Goal: Task Accomplishment & Management: Complete application form

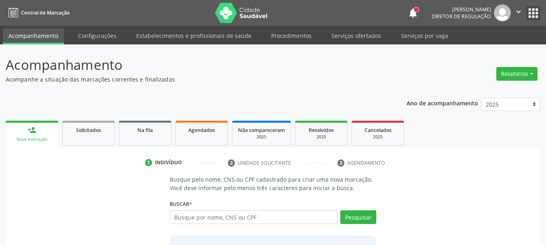
click at [538, 14] on button "apps" at bounding box center [533, 13] width 14 height 14
click at [494, 175] on div "Busque pelo nome, CNS ou CPF cadastrado para criar uma nova marcação. Você deve…" at bounding box center [272, 237] width 523 height 125
click at [359, 40] on link "Serviços ofertados" at bounding box center [356, 36] width 61 height 14
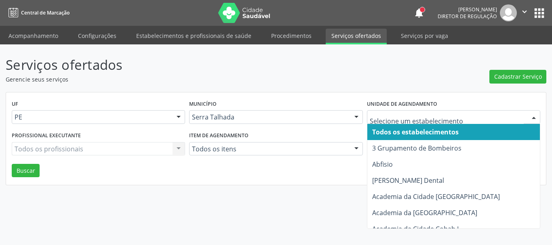
click at [399, 122] on div at bounding box center [453, 117] width 173 height 14
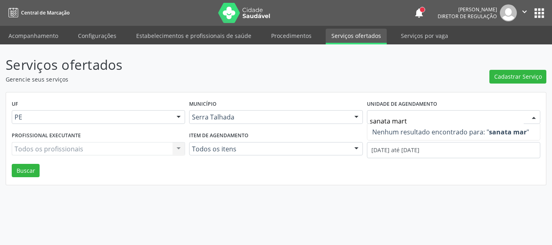
type input "sanata marta"
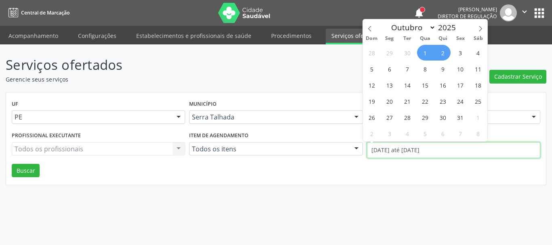
click at [439, 152] on div "UF PE PE Nenhum resultado encontrado para: " " Não há nenhuma opção para ser ex…" at bounding box center [276, 139] width 540 height 93
click at [371, 28] on icon at bounding box center [370, 29] width 6 height 6
select select "8"
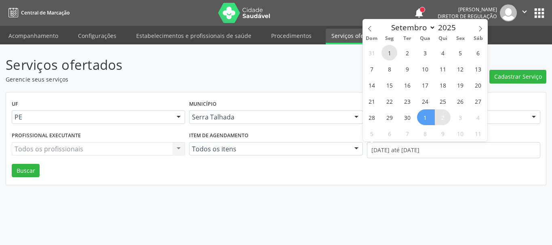
click at [387, 50] on span "1" at bounding box center [390, 53] width 16 height 16
type input "01/09/2025"
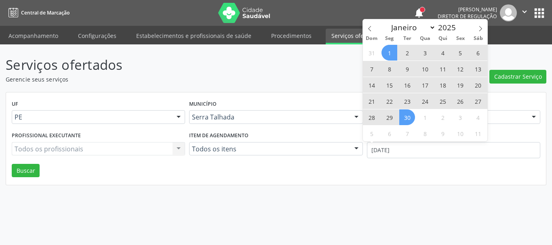
click at [407, 112] on span "30" at bounding box center [407, 118] width 16 height 16
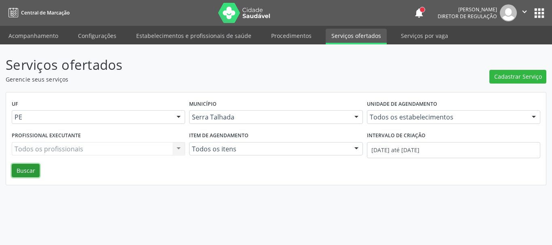
click at [18, 169] on button "Buscar" at bounding box center [26, 171] width 28 height 14
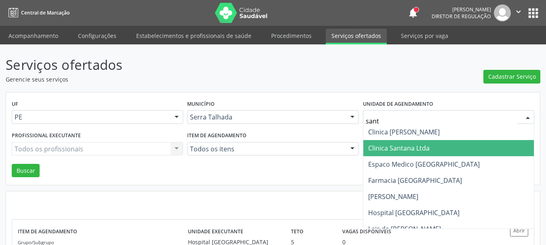
type input "santa"
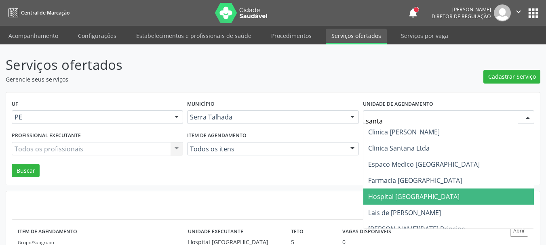
click at [416, 195] on span "Hospital [GEOGRAPHIC_DATA]" at bounding box center [413, 196] width 91 height 9
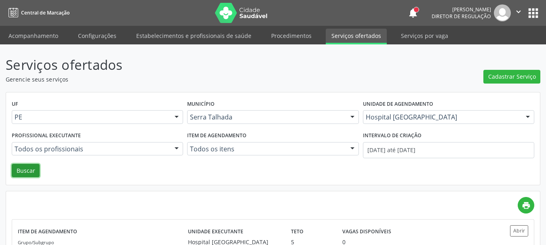
click at [15, 167] on button "Buscar" at bounding box center [26, 171] width 28 height 14
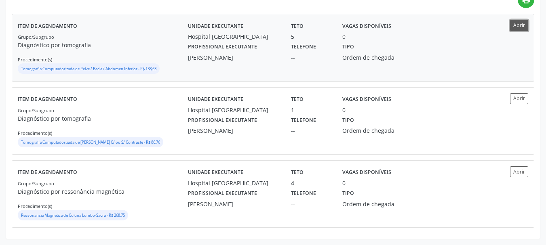
click at [522, 27] on button "Abrir" at bounding box center [519, 25] width 18 height 11
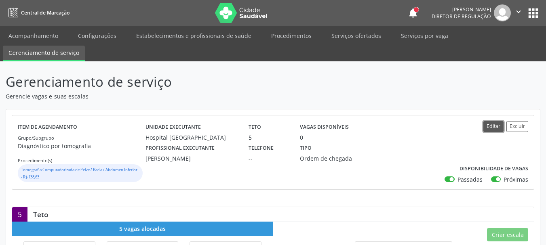
click at [492, 127] on button "Editar" at bounding box center [493, 126] width 20 height 11
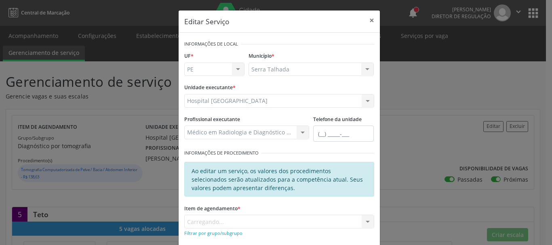
drag, startPoint x: 282, startPoint y: 229, endPoint x: 281, endPoint y: 220, distance: 8.9
click at [281, 220] on div "Item de agendamento * Carregando... No elements found. Consider changing the se…" at bounding box center [279, 220] width 194 height 34
click at [281, 220] on div "Item de agendamento * Carregando... No elements found. Consider changing the se…" at bounding box center [279, 216] width 190 height 26
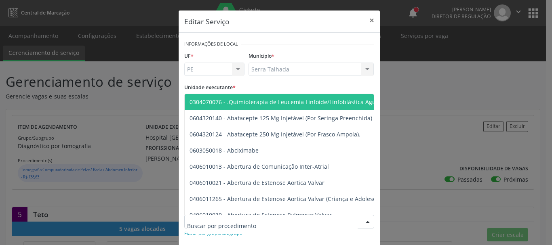
click at [351, 222] on input "text" at bounding box center [272, 226] width 171 height 16
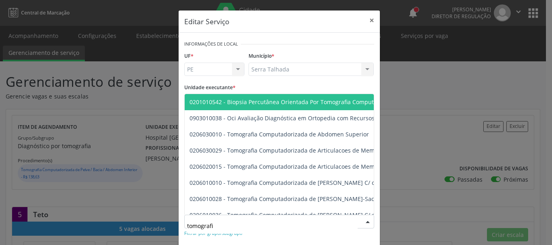
type input "tomografia"
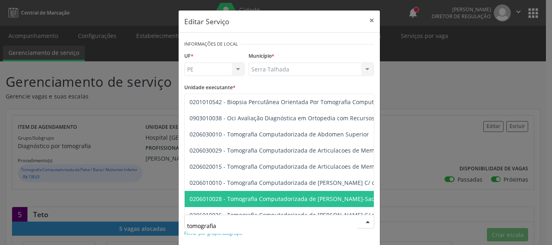
click at [344, 199] on span "0206010028 - Tomografia Computadorizada de [PERSON_NAME]-Sacra C/ ou S/ Contras…" at bounding box center [310, 199] width 241 height 8
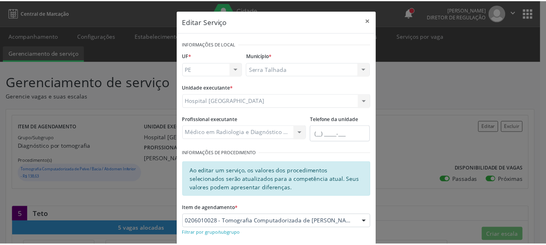
scroll to position [110, 0]
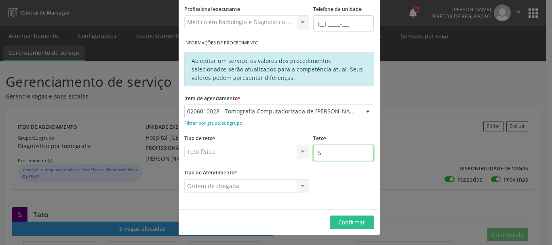
click at [333, 154] on input "5" at bounding box center [343, 153] width 61 height 16
type input "6"
click at [332, 177] on div "Tipo de Atendimento * Ordem de chegada Ordem de chegada Horário agendado Nenhum…" at bounding box center [279, 185] width 194 height 37
click at [341, 223] on span "Confirmar" at bounding box center [351, 223] width 27 height 8
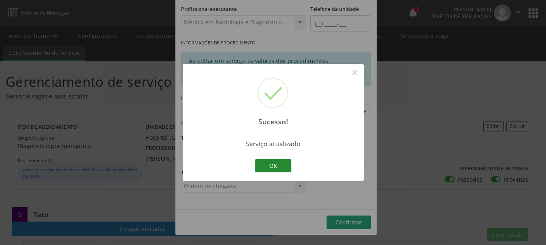
click at [276, 165] on button "OK" at bounding box center [273, 166] width 36 height 14
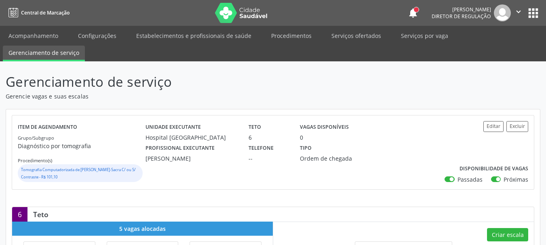
click at [514, 233] on button "Criar escala" at bounding box center [507, 235] width 41 height 14
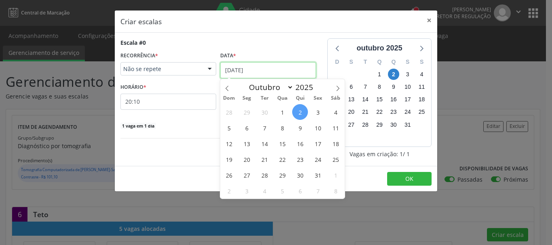
click at [243, 64] on input "02/10/2025" at bounding box center [268, 70] width 96 height 16
click at [252, 129] on span "6" at bounding box center [247, 128] width 16 height 16
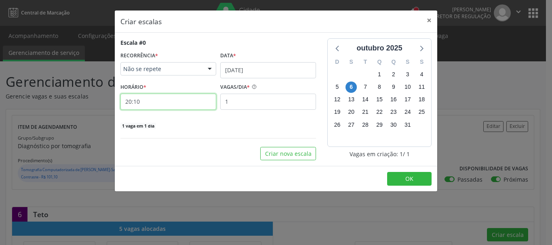
click at [149, 103] on input "20:10" at bounding box center [168, 102] width 96 height 16
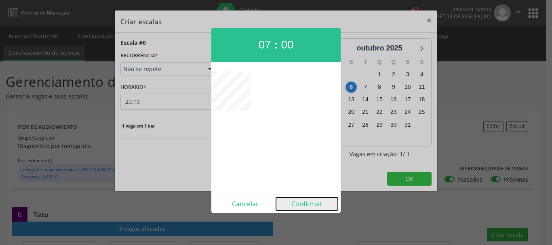
click at [311, 207] on button "Confirmar" at bounding box center [307, 204] width 62 height 13
type input "07:00"
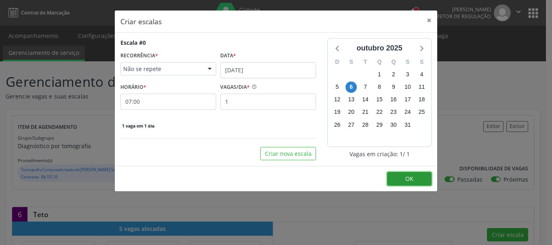
click at [413, 184] on button "OK" at bounding box center [409, 179] width 44 height 14
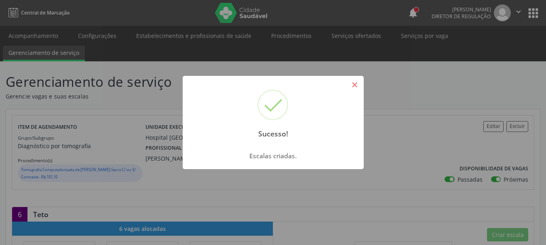
click at [352, 82] on button "×" at bounding box center [355, 85] width 14 height 14
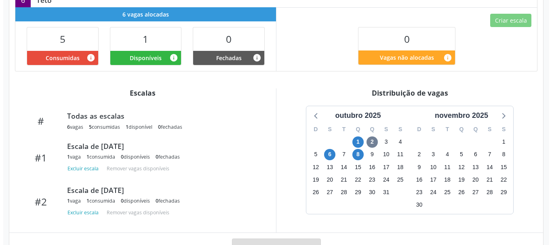
scroll to position [0, 0]
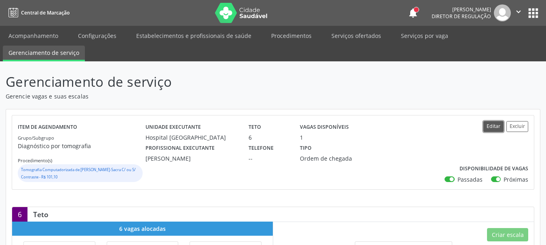
click at [494, 125] on button "Editar" at bounding box center [493, 126] width 20 height 11
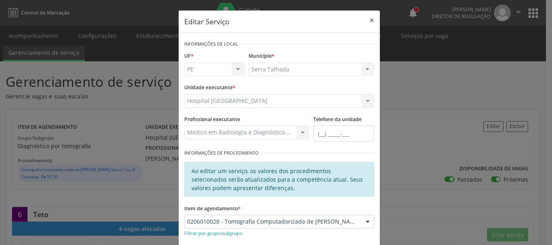
click at [428, 87] on div "Editar Serviço × Informações de Local UF * PE PE Nenhum resultado encontrado pa…" at bounding box center [276, 122] width 552 height 245
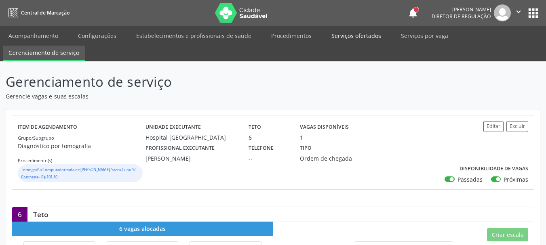
click at [339, 36] on link "Serviços ofertados" at bounding box center [356, 36] width 61 height 14
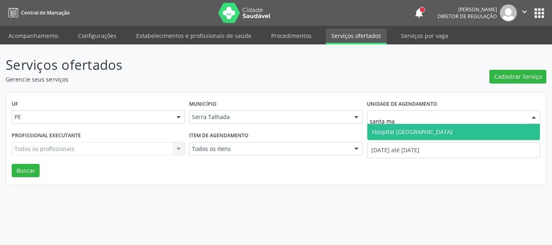
type input "santa mar"
click at [401, 133] on span "Hospital [GEOGRAPHIC_DATA]" at bounding box center [412, 132] width 80 height 8
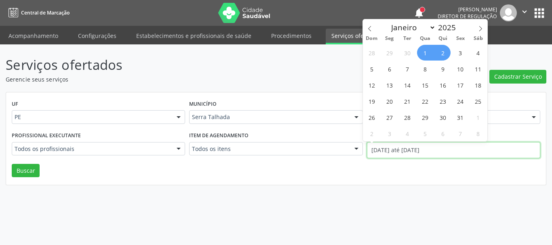
click at [400, 147] on input "01/10/2025 até 02/10/2025" at bounding box center [453, 150] width 173 height 16
click at [367, 30] on icon at bounding box center [370, 29] width 6 height 6
select select "8"
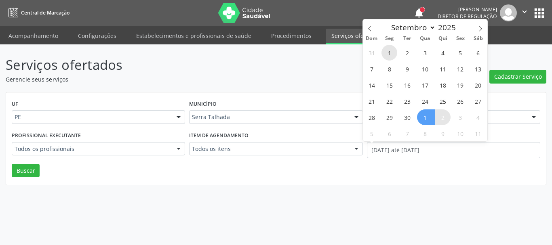
click at [382, 52] on span "1" at bounding box center [390, 53] width 16 height 16
type input "01/09/2025"
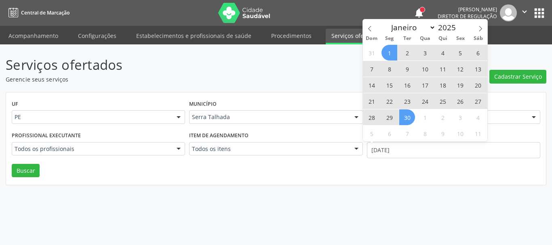
click at [407, 118] on span "30" at bounding box center [407, 118] width 16 height 16
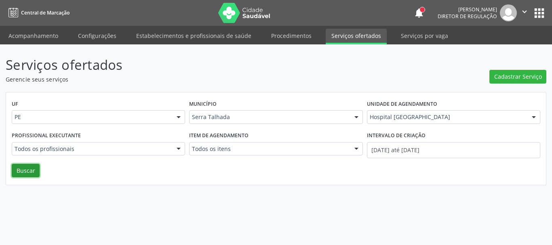
click at [22, 172] on button "Buscar" at bounding box center [26, 171] width 28 height 14
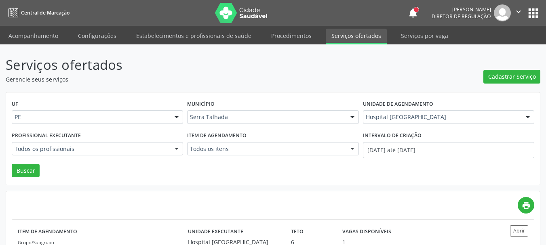
scroll to position [206, 0]
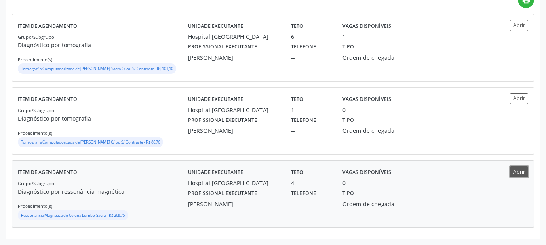
click at [515, 172] on button "Abrir" at bounding box center [519, 172] width 18 height 11
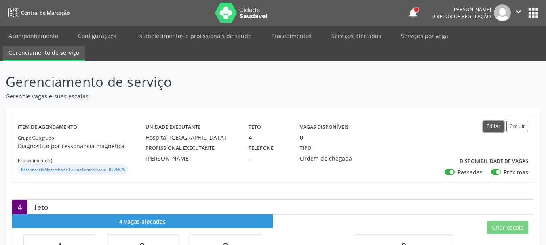
click at [493, 126] on button "Editar" at bounding box center [493, 126] width 20 height 11
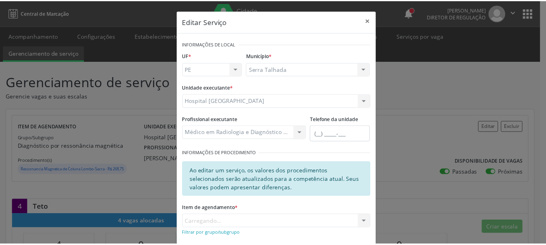
scroll to position [110, 0]
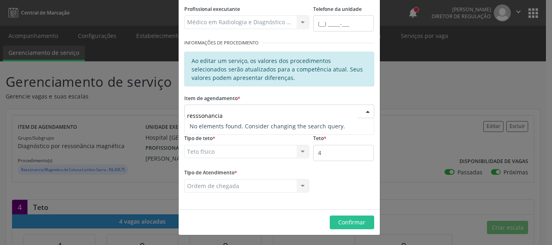
click at [221, 116] on input "resssonancia" at bounding box center [272, 116] width 171 height 16
type input "r"
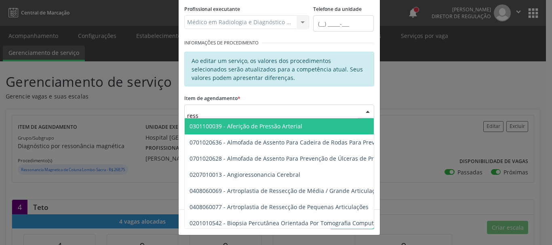
type input "resso"
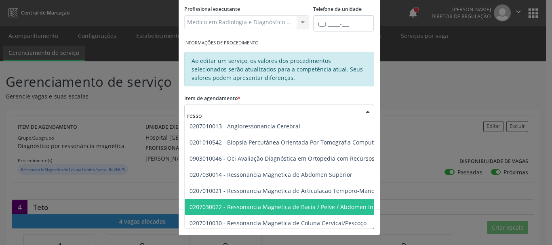
click at [343, 209] on span "0207030022 - Ressonancia Magnetica de Bacia / Pelve / Abdomen Inferior" at bounding box center [289, 207] width 199 height 8
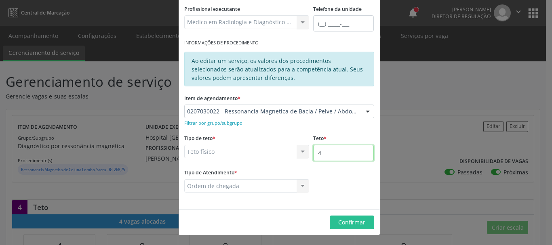
click at [331, 148] on input "4" at bounding box center [343, 153] width 61 height 16
type input "5"
click at [349, 230] on footer "Confirmar" at bounding box center [279, 222] width 201 height 25
click at [349, 222] on span "Confirmar" at bounding box center [351, 223] width 27 height 8
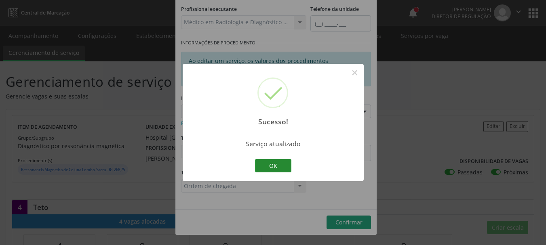
click at [272, 163] on button "OK" at bounding box center [273, 166] width 36 height 14
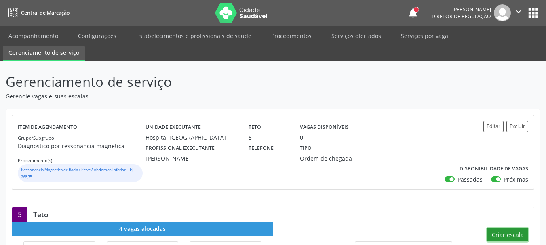
click at [519, 234] on button "Criar escala" at bounding box center [507, 235] width 41 height 14
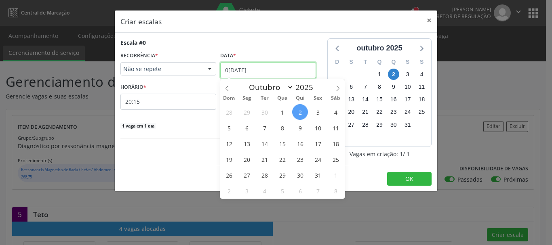
click at [243, 68] on input "02/10/2025" at bounding box center [268, 70] width 96 height 16
click at [264, 128] on span "7" at bounding box center [265, 128] width 16 height 16
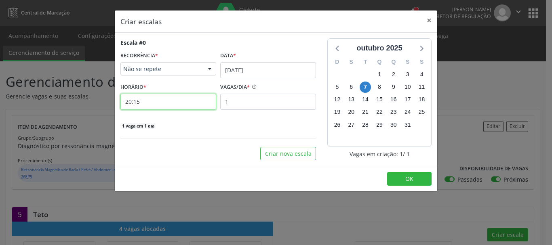
click at [129, 101] on input "20:15" at bounding box center [168, 102] width 96 height 16
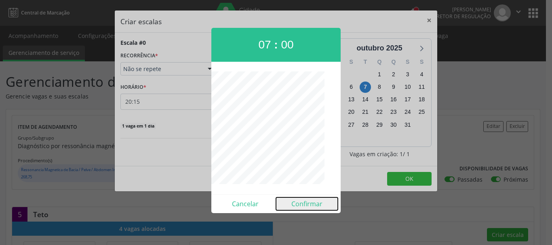
click at [312, 205] on button "Confirmar" at bounding box center [307, 204] width 62 height 13
type input "07:00"
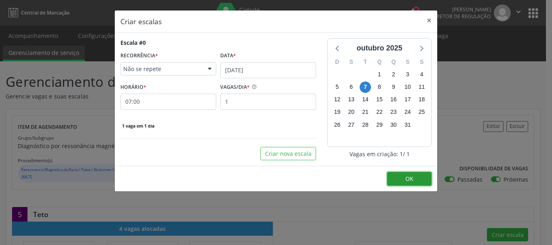
click at [396, 182] on button "OK" at bounding box center [409, 179] width 44 height 14
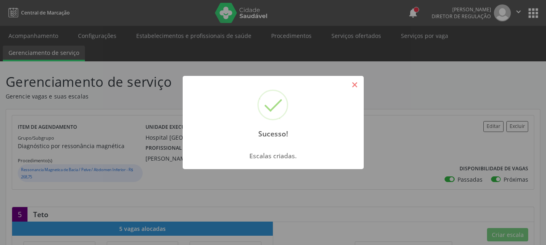
click at [354, 84] on button "×" at bounding box center [355, 85] width 14 height 14
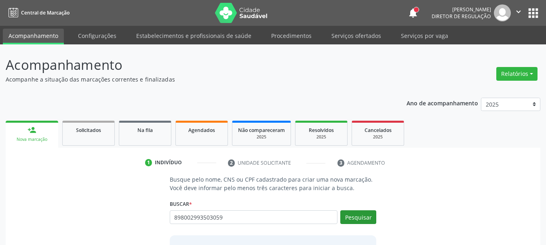
type input "898002993503059"
click at [352, 215] on button "Pesquisar" at bounding box center [358, 218] width 36 height 14
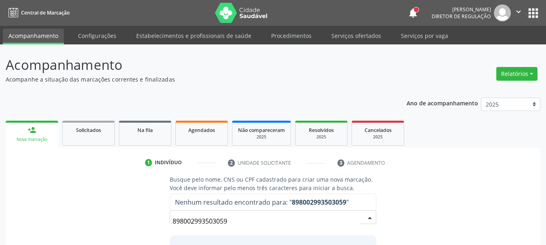
scroll to position [66, 0]
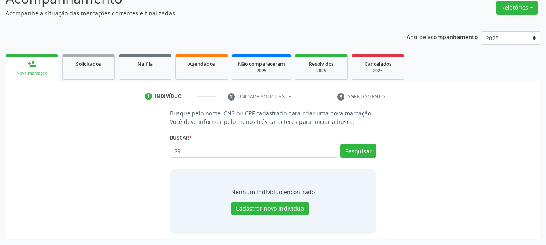
type input "8"
type input "[PERSON_NAME]"
click at [355, 153] on button "Pesquisar" at bounding box center [358, 151] width 36 height 14
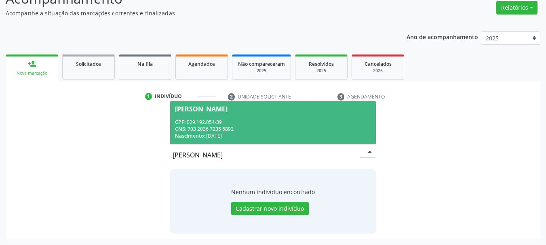
click at [298, 112] on span "Fabiano Gomes de Carvalho Sá CPF: 029.192.054-39 CNS: 703 2036 7235 5892 Nascim…" at bounding box center [273, 122] width 206 height 43
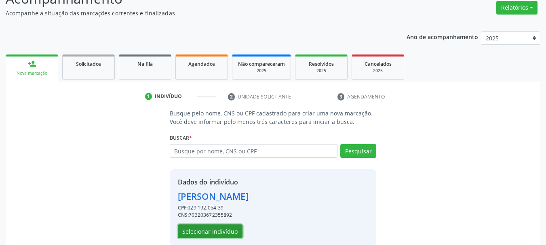
click at [214, 225] on button "Selecionar indivíduo" at bounding box center [210, 232] width 65 height 14
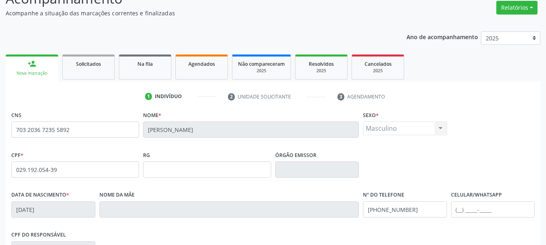
scroll to position [193, 0]
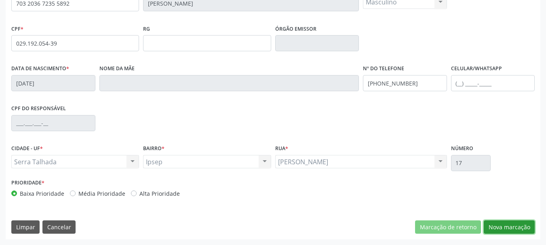
click at [519, 228] on button "Nova marcação" at bounding box center [509, 228] width 51 height 14
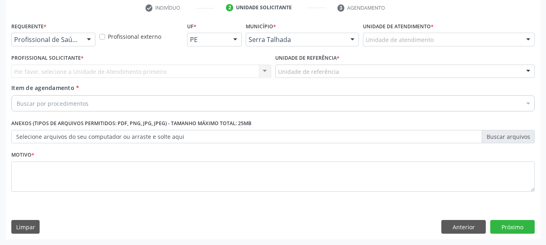
scroll to position [155, 0]
click at [80, 40] on div "Profissional de Saúde" at bounding box center [53, 40] width 84 height 14
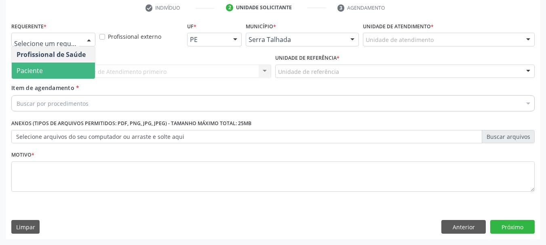
click at [75, 65] on span "Paciente" at bounding box center [53, 71] width 83 height 16
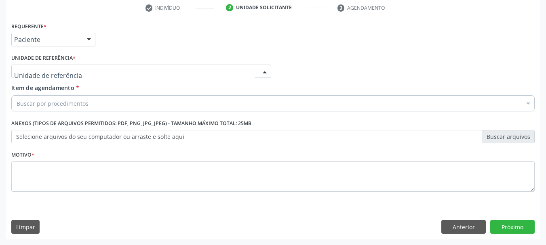
click at [75, 67] on div at bounding box center [141, 72] width 260 height 14
click at [57, 75] on input "text" at bounding box center [134, 76] width 241 height 16
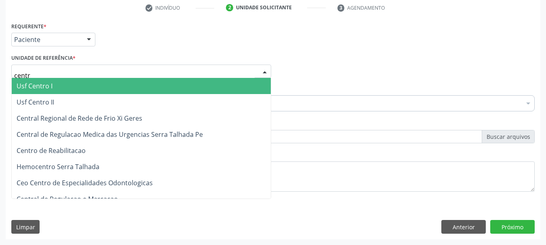
type input "centro"
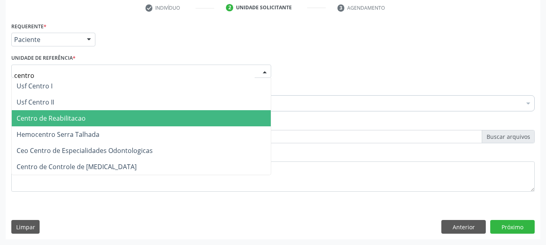
click at [61, 117] on span "Centro de Reabilitacao" at bounding box center [51, 118] width 69 height 9
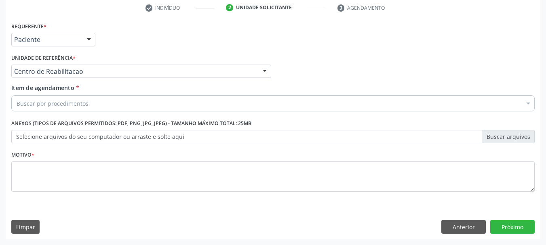
click at [67, 142] on label "Selecione arquivos do seu computador ou arraste e solte aqui" at bounding box center [272, 137] width 523 height 14
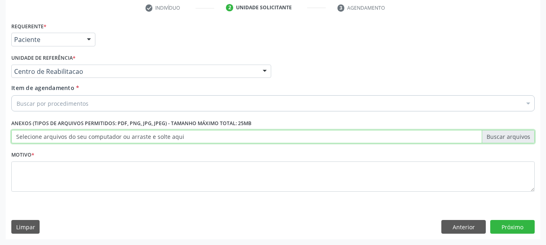
click at [67, 142] on input "Selecione arquivos do seu computador ou arraste e solte aqui" at bounding box center [272, 137] width 523 height 14
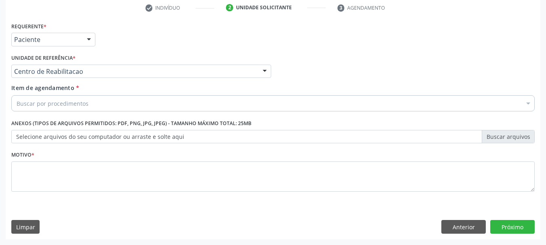
click at [148, 104] on div "Buscar por procedimentos" at bounding box center [272, 103] width 523 height 16
click at [17, 104] on input "Item de agendamento *" at bounding box center [17, 103] width 0 height 16
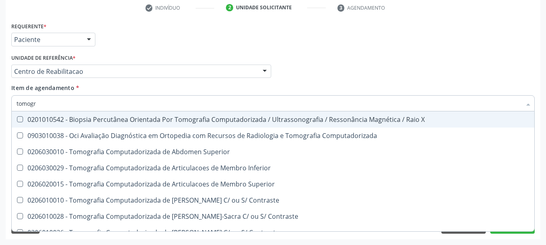
type input "tomogra"
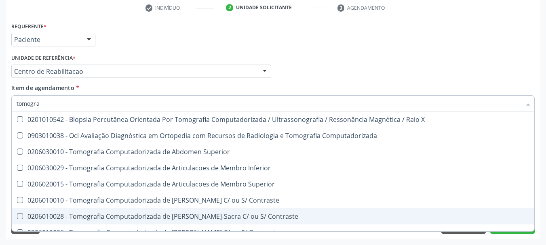
scroll to position [105, 0]
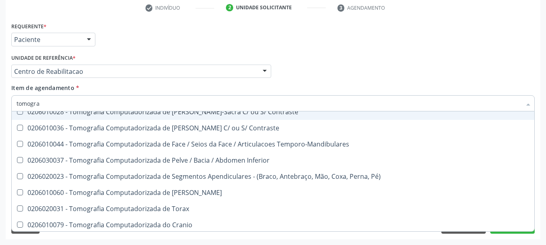
click at [303, 114] on div "0206010028 - Tomografia Computadorizada de Coluna Lombo-Sacra C/ ou S/ Contraste" at bounding box center [273, 112] width 513 height 6
checkbox Contraste "true"
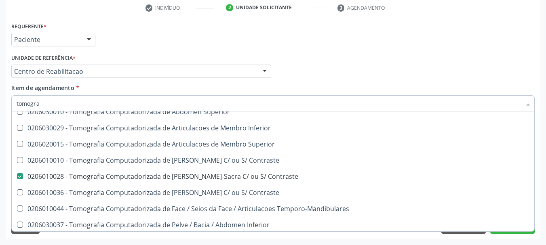
scroll to position [24, 0]
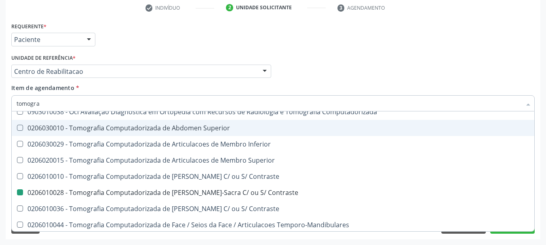
click at [355, 63] on div "Profissional Solicitante Por favor, selecione a Unidade de Atendimento primeiro…" at bounding box center [273, 68] width 528 height 32
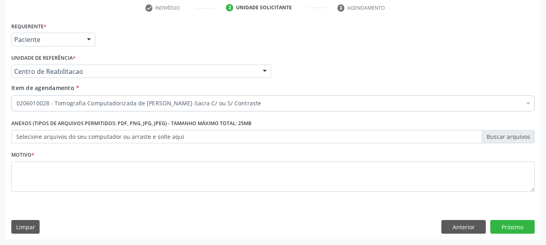
scroll to position [0, 0]
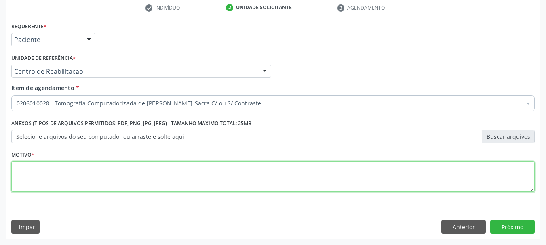
click at [194, 191] on textarea at bounding box center [272, 177] width 523 height 31
type textarea "...."
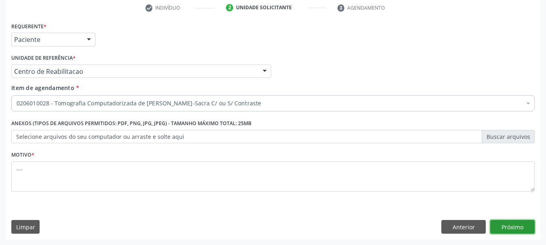
click at [503, 223] on button "Próximo" at bounding box center [512, 227] width 44 height 14
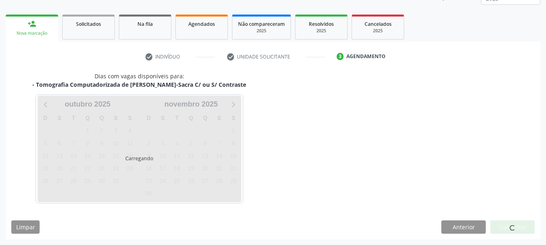
scroll to position [106, 0]
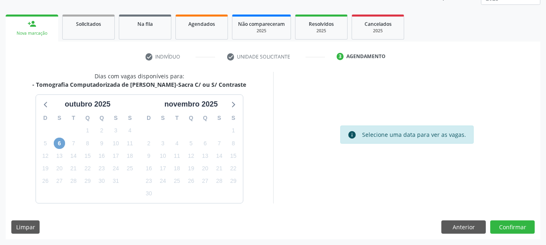
click at [58, 141] on span "6" at bounding box center [59, 143] width 11 height 11
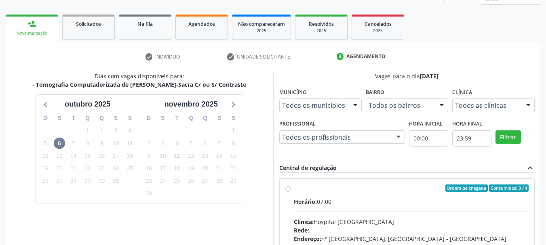
click at [294, 188] on label "Ordem de chegada Consumidos: 3 / 4 Horário: 07:00 Clínica: Hospital Santa Marta…" at bounding box center [411, 247] width 235 height 124
click at [287, 188] on input "Ordem de chegada Consumidos: 3 / 4 Horário: 07:00 Clínica: Hospital Santa Marta…" at bounding box center [288, 188] width 6 height 7
radio input "true"
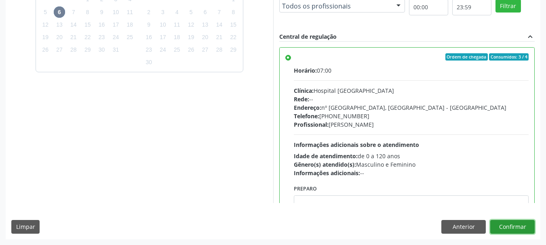
click at [527, 226] on button "Confirmar" at bounding box center [512, 227] width 44 height 14
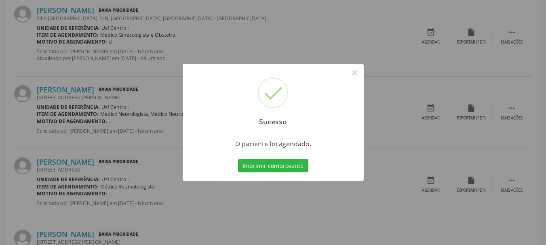
scroll to position [21, 0]
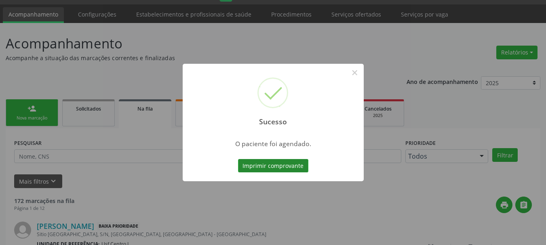
click at [273, 167] on button "Imprimir comprovante" at bounding box center [273, 166] width 70 height 14
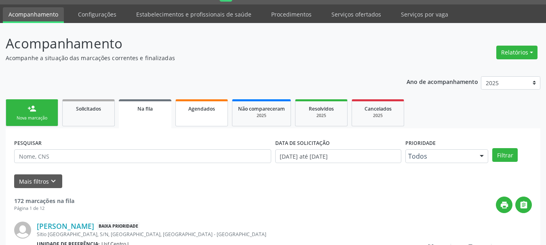
click at [201, 125] on link "Agendados" at bounding box center [201, 112] width 53 height 27
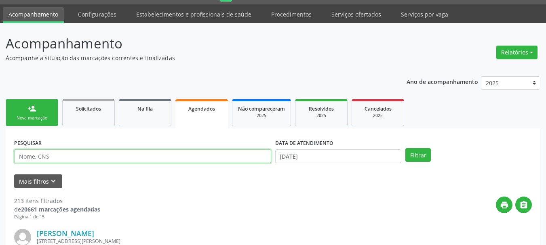
paste input "703 2036 7235 5892"
type input "703 2036 7235 5892"
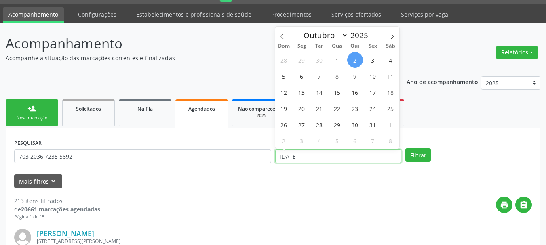
click at [317, 153] on input "02/10/2025" at bounding box center [338, 157] width 127 height 14
click at [308, 74] on span "6" at bounding box center [302, 76] width 16 height 16
type input "06/10/2025"
click at [308, 74] on span "6" at bounding box center [302, 76] width 16 height 16
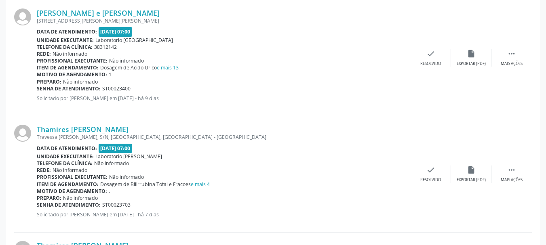
scroll to position [1739, 0]
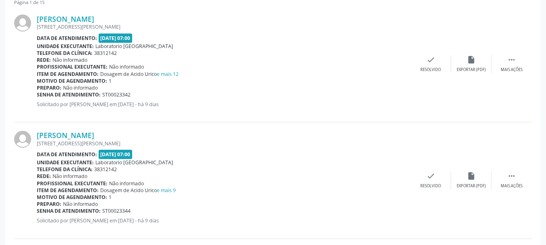
scroll to position [21, 0]
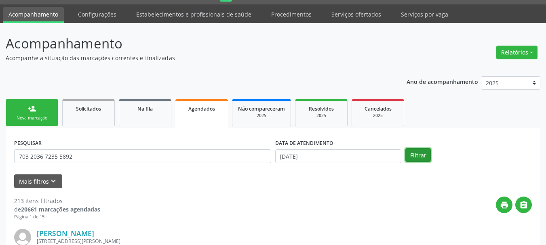
click at [415, 152] on button "Filtrar" at bounding box center [417, 155] width 25 height 14
click at [507, 206] on icon "print" at bounding box center [504, 205] width 9 height 9
click at [409, 154] on button "Filtrar" at bounding box center [417, 155] width 25 height 14
click at [519, 203] on icon "" at bounding box center [523, 205] width 9 height 9
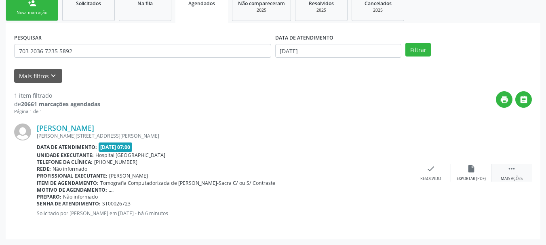
click at [511, 167] on icon "" at bounding box center [511, 169] width 9 height 9
click at [358, 178] on div "Imprimir" at bounding box center [350, 179] width 18 height 6
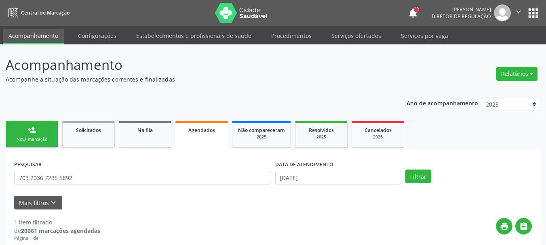
click at [532, 16] on button "apps" at bounding box center [533, 13] width 14 height 14
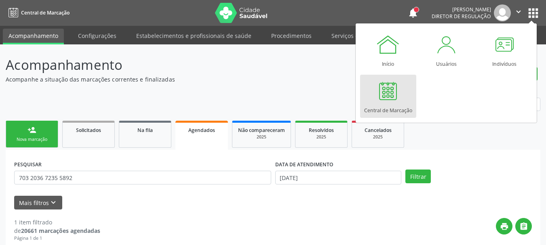
click at [395, 92] on div at bounding box center [388, 91] width 24 height 24
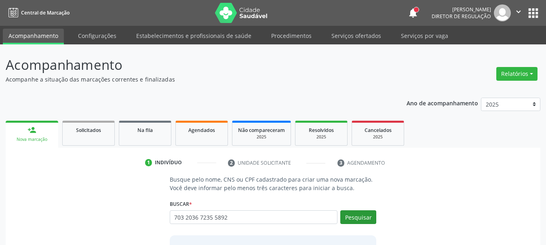
type input "703 2036 7235 5892"
click at [348, 213] on button "Pesquisar" at bounding box center [358, 218] width 36 height 14
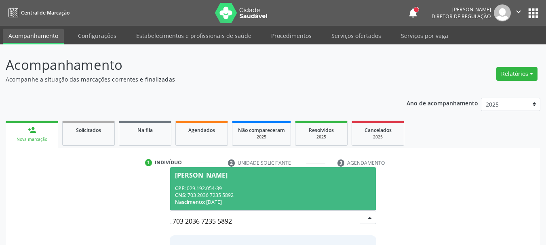
click at [323, 193] on div "CNS: 703 2036 7235 5892" at bounding box center [273, 195] width 196 height 7
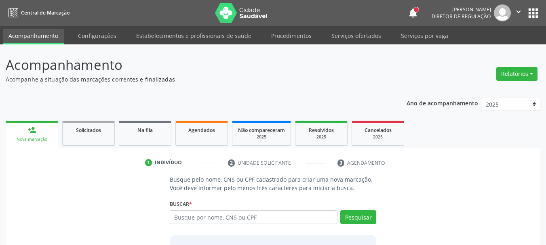
scroll to position [79, 0]
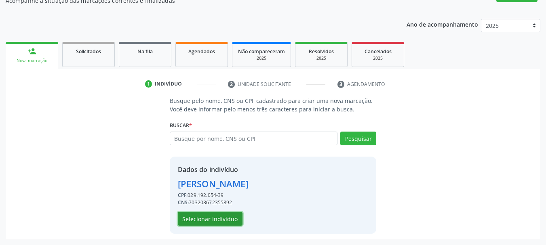
click at [209, 219] on button "Selecionar indivíduo" at bounding box center [210, 219] width 65 height 14
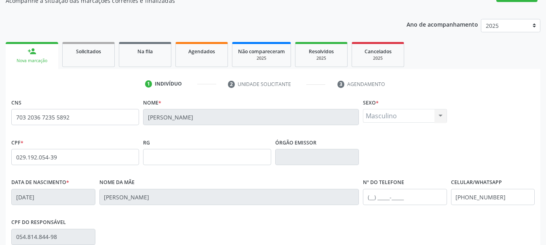
scroll to position [193, 0]
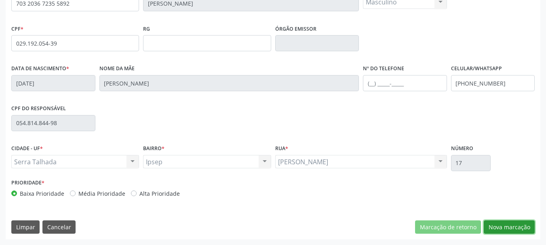
click at [519, 228] on button "Nova marcação" at bounding box center [509, 228] width 51 height 14
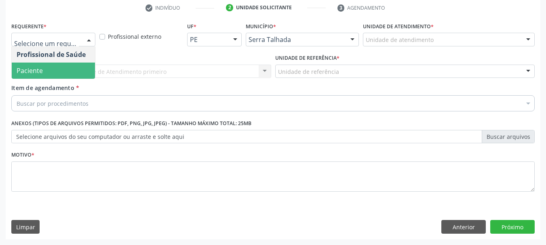
click at [44, 63] on span "Paciente" at bounding box center [53, 71] width 83 height 16
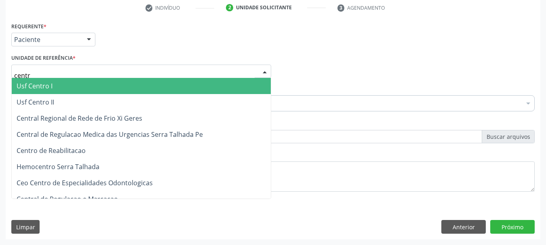
type input "centro"
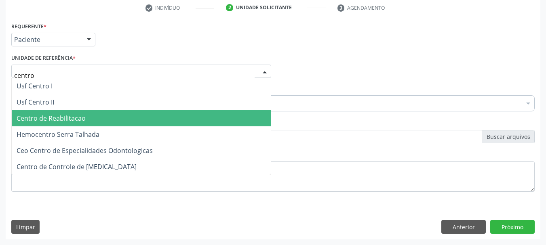
click at [54, 118] on span "Centro de Reabilitacao" at bounding box center [51, 118] width 69 height 9
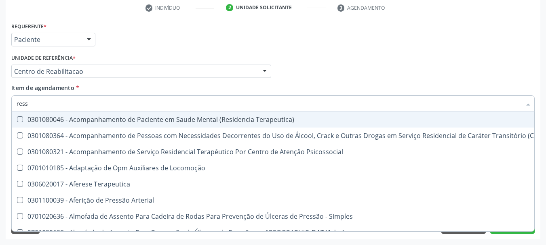
type input "resso"
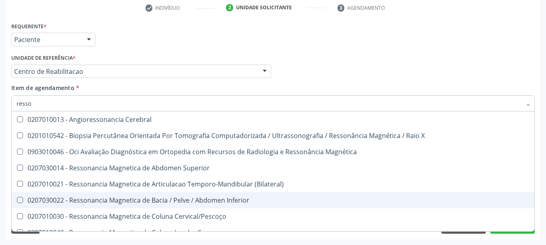
click at [195, 201] on div "0207030022 - Ressonancia Magnetica de Bacia / Pelve / Abdomen Inferior" at bounding box center [273, 200] width 513 height 6
checkbox Inferior "true"
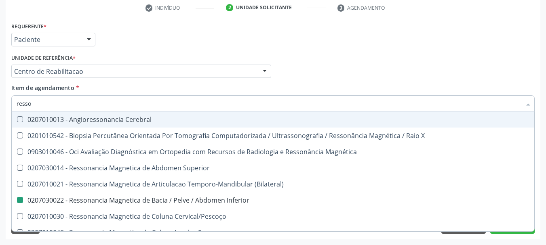
click at [390, 69] on div "Profissional Solicitante Por favor, selecione a Unidade de Atendimento primeiro…" at bounding box center [273, 68] width 528 height 32
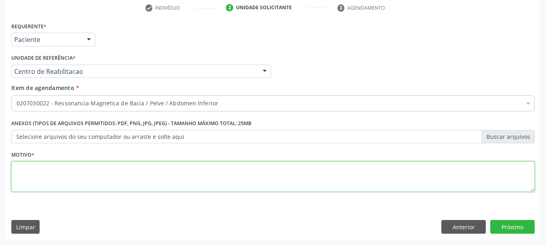
click at [102, 170] on textarea at bounding box center [272, 177] width 523 height 31
type textarea "....."
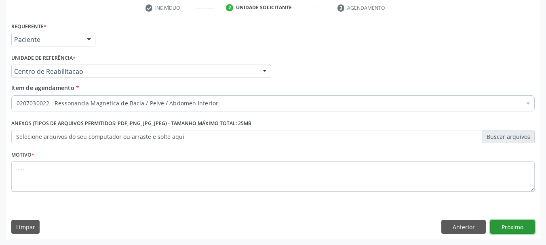
click at [519, 226] on button "Próximo" at bounding box center [512, 227] width 44 height 14
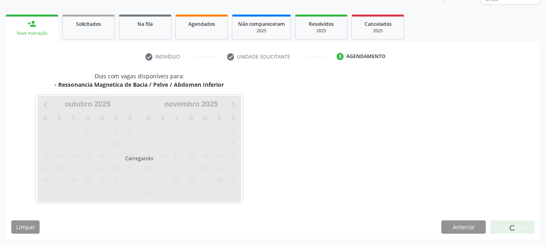
scroll to position [106, 0]
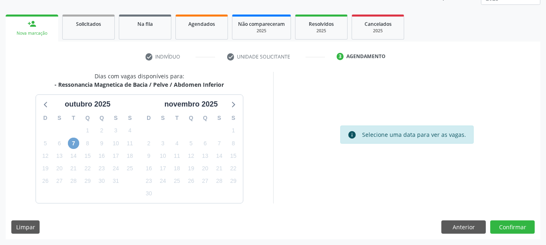
click at [77, 142] on span "7" at bounding box center [73, 143] width 11 height 11
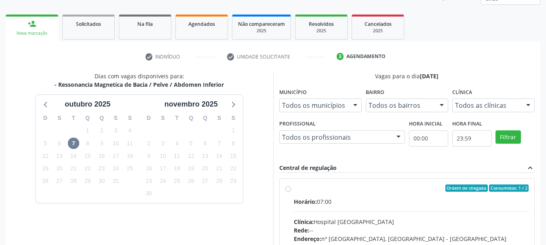
click at [291, 192] on div "Ordem de chegada Consumidos: 1 / 2 Horário: 07:00 Clínica: Hospital [GEOGRAPHIC…" at bounding box center [407, 247] width 244 height 124
radio input "true"
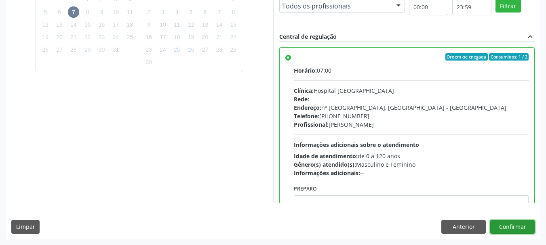
click at [511, 223] on button "Confirmar" at bounding box center [512, 227] width 44 height 14
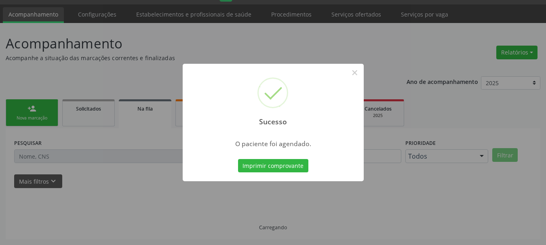
scroll to position [21, 0]
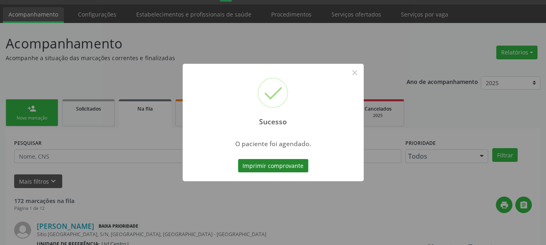
click at [297, 165] on button "Imprimir comprovante" at bounding box center [273, 166] width 70 height 14
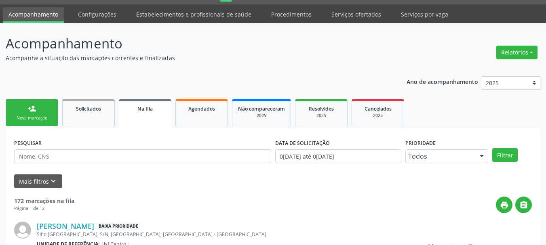
scroll to position [0, 0]
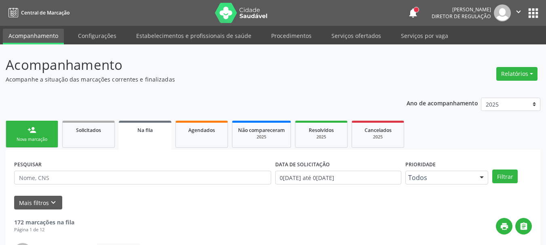
click at [518, 10] on icon "" at bounding box center [518, 11] width 9 height 9
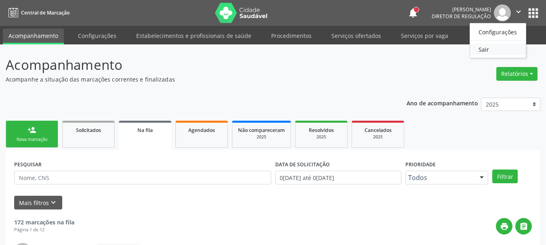
click at [500, 49] on link "Sair" at bounding box center [498, 49] width 56 height 11
